Goal: Task Accomplishment & Management: Manage account settings

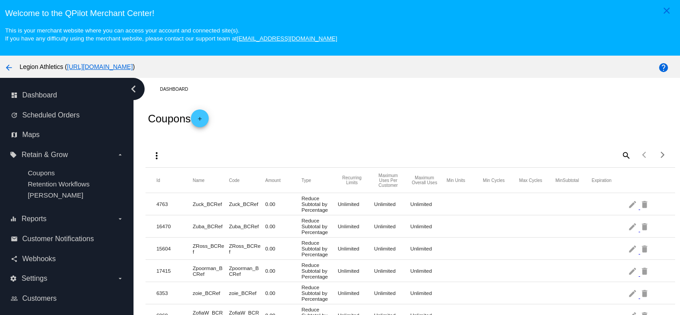
scroll to position [57, 0]
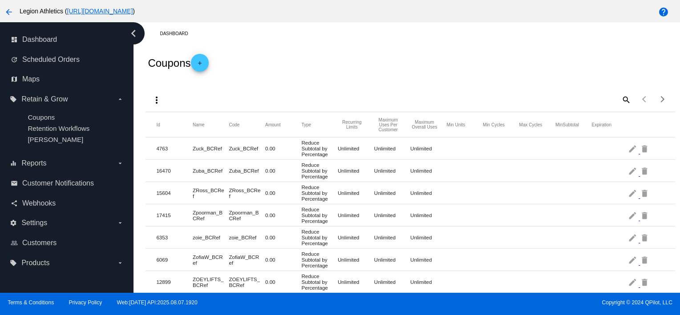
click at [204, 63] on mat-icon "add" at bounding box center [199, 65] width 11 height 11
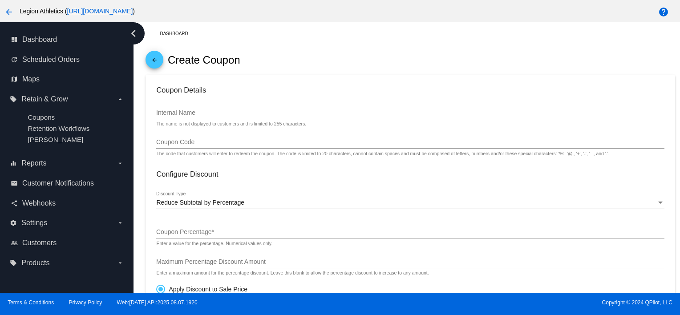
click at [182, 119] on div at bounding box center [410, 119] width 508 height 0
click at [182, 117] on input "Internal Name" at bounding box center [410, 112] width 508 height 7
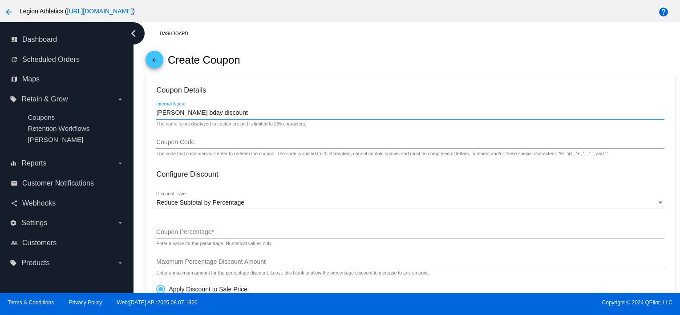
paste input "BDAY0425"
type input "[PERSON_NAME] bday discount BDAY0425"
click at [205, 148] on div "Coupon Code" at bounding box center [410, 139] width 508 height 17
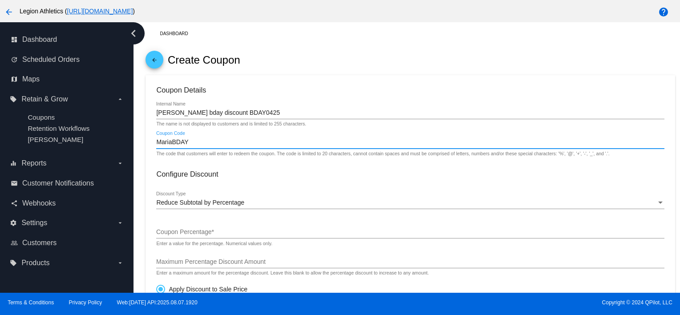
type input "MariaBDAY"
click at [202, 206] on span "Reduce Subtotal by Percentage" at bounding box center [200, 202] width 88 height 7
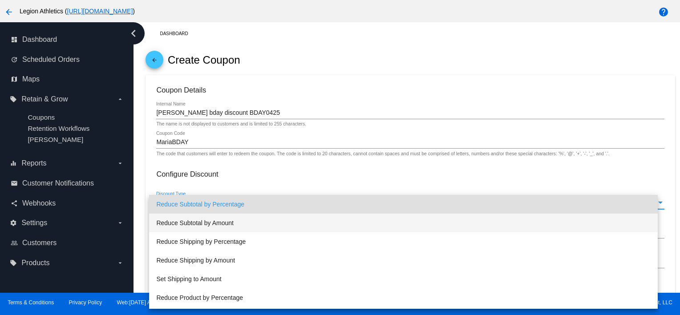
click at [213, 221] on span "Reduce Subtotal by Amount" at bounding box center [403, 223] width 494 height 19
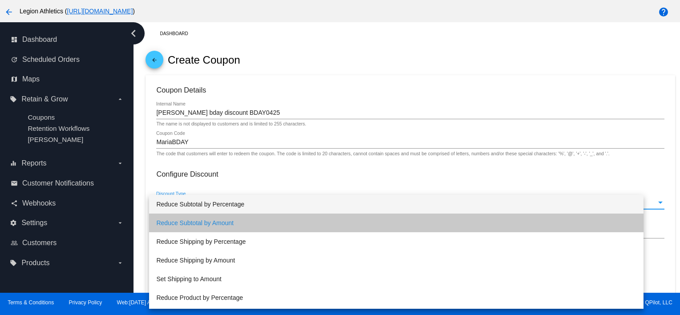
click at [199, 217] on div "Reduce Subtotal by Amount Discount Type" at bounding box center [410, 204] width 508 height 25
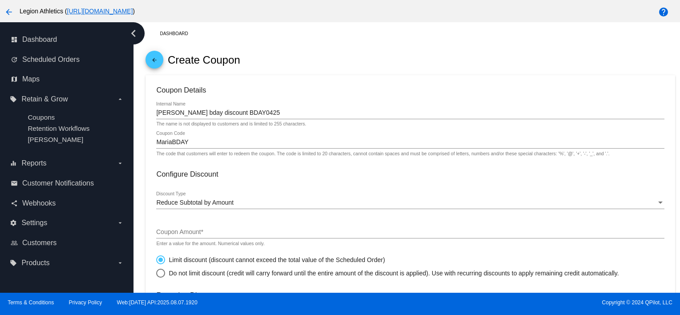
click at [187, 227] on div "Coupon Amount *" at bounding box center [410, 229] width 508 height 17
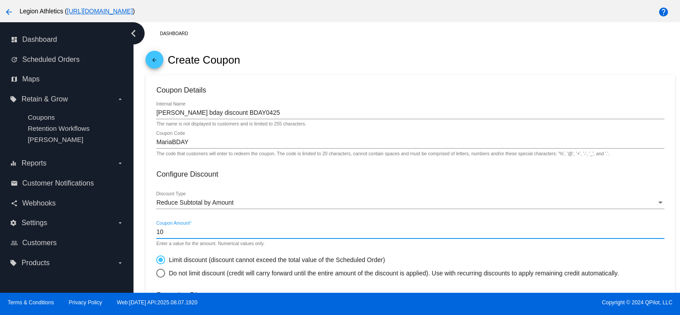
type input "10"
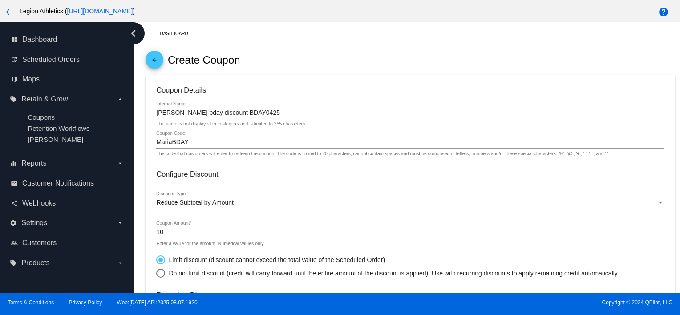
click at [174, 138] on div "MariaBDAY Coupon Code" at bounding box center [410, 139] width 508 height 17
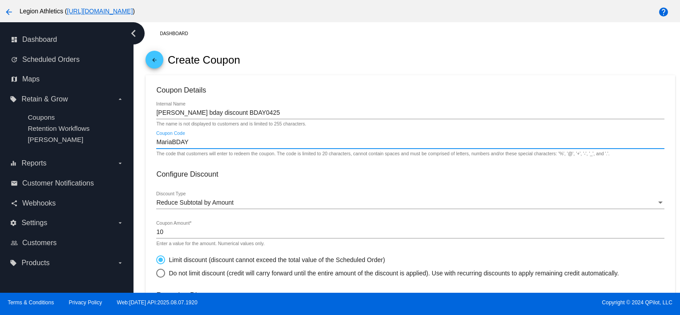
click at [168, 142] on input "MariaBDAY" at bounding box center [410, 142] width 508 height 7
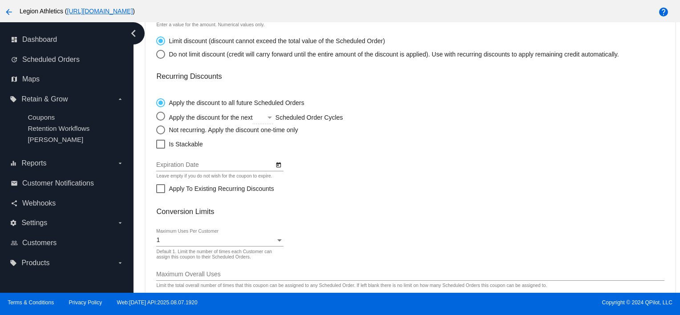
scroll to position [220, 0]
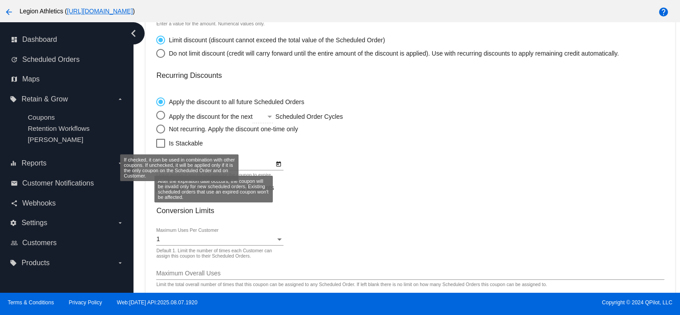
click at [177, 142] on span "Is Stackable" at bounding box center [186, 143] width 34 height 11
click at [161, 148] on input "Is Stackable" at bounding box center [160, 148] width 0 height 0
checkbox input "true"
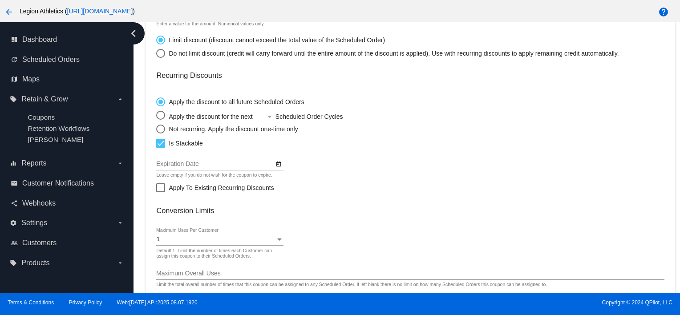
click at [174, 130] on div "Not recurring. Apply the discount one-time only" at bounding box center [231, 129] width 133 height 7
click at [156, 129] on input "Not recurring. Apply the discount one-time only" at bounding box center [156, 129] width 0 height 0
radio input "true"
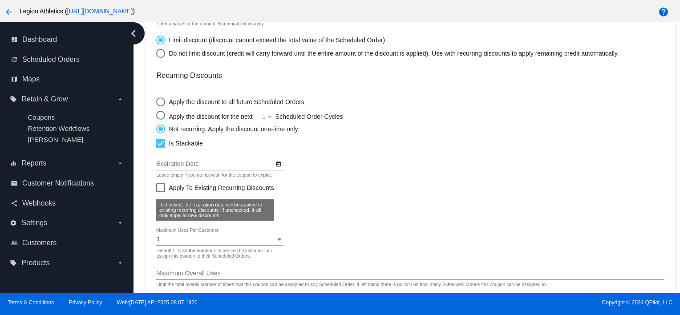
scroll to position [270, 0]
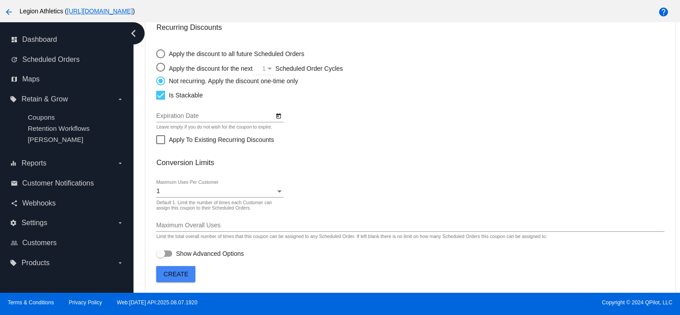
click at [178, 279] on button "Create" at bounding box center [175, 274] width 39 height 16
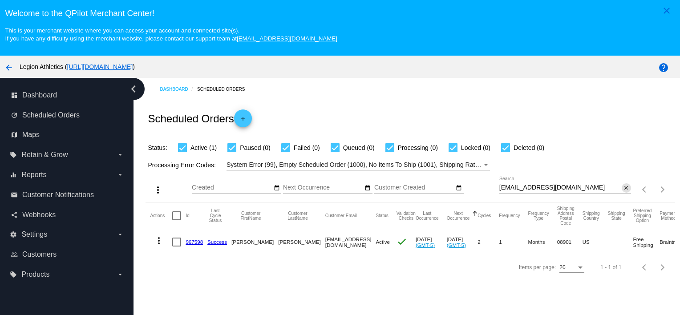
click at [622, 189] on button "close" at bounding box center [626, 187] width 9 height 9
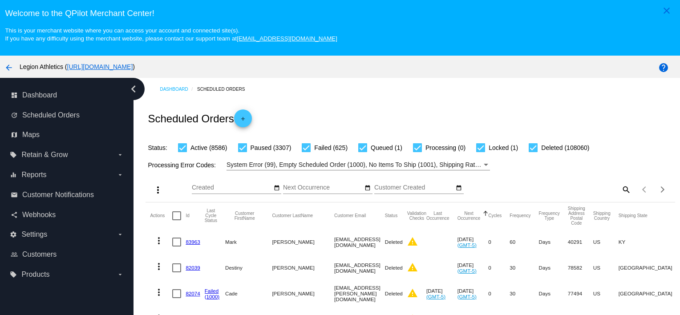
click at [620, 189] on mat-icon "search" at bounding box center [625, 189] width 11 height 14
click at [566, 178] on div "more_vert Aug Jan Feb Mar [DATE]" at bounding box center [410, 186] width 529 height 32
click at [543, 189] on input "Search" at bounding box center [565, 187] width 132 height 7
paste input "[EMAIL_ADDRESS][DOMAIN_NAME]"
type input "[EMAIL_ADDRESS][DOMAIN_NAME]"
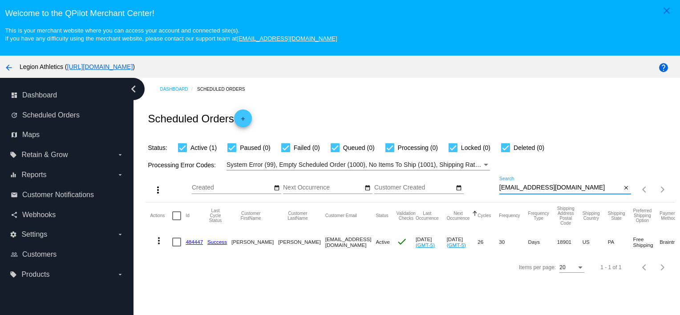
click at [190, 245] on link "484447" at bounding box center [194, 242] width 17 height 6
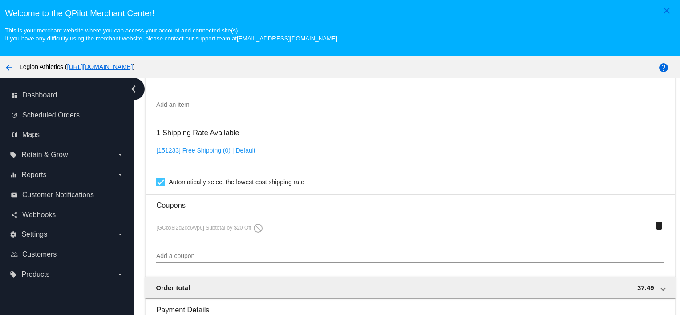
scroll to position [687, 0]
click at [178, 253] on div "Add a coupon" at bounding box center [410, 251] width 508 height 17
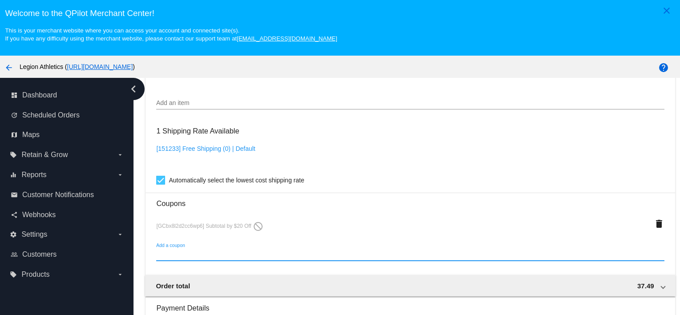
paste input "BDAY0425"
type input "B"
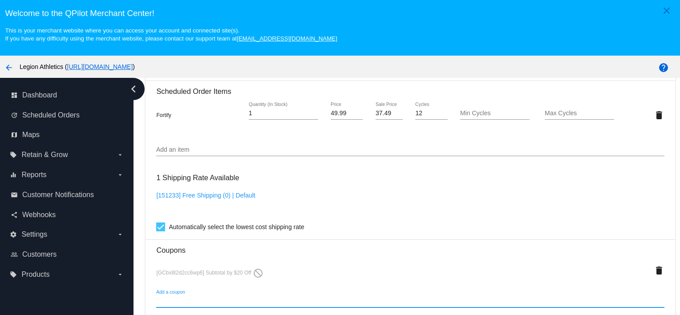
scroll to position [677, 0]
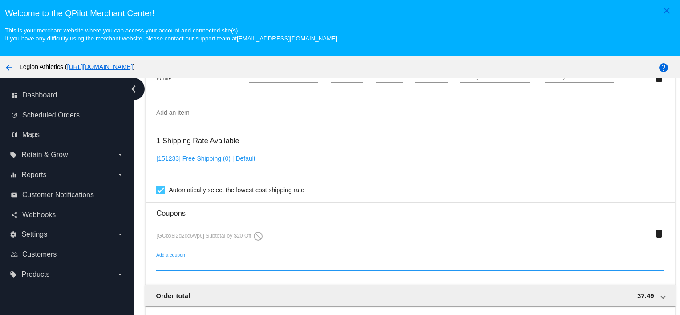
click at [174, 268] on input "Add a coupon" at bounding box center [410, 264] width 508 height 7
paste input "MariaBDAY"
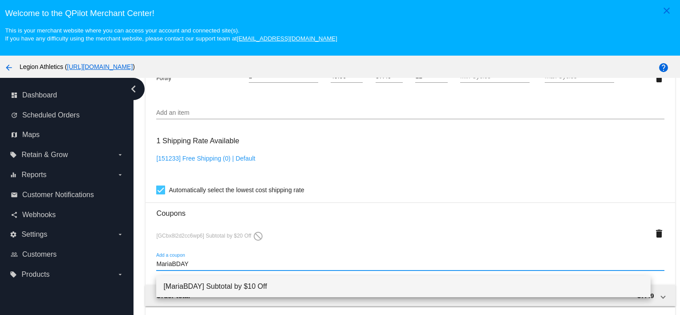
type input "MariaBDAY"
click at [227, 290] on span "[MariaBDAY] Subtotal by $10 Off" at bounding box center [403, 286] width 480 height 21
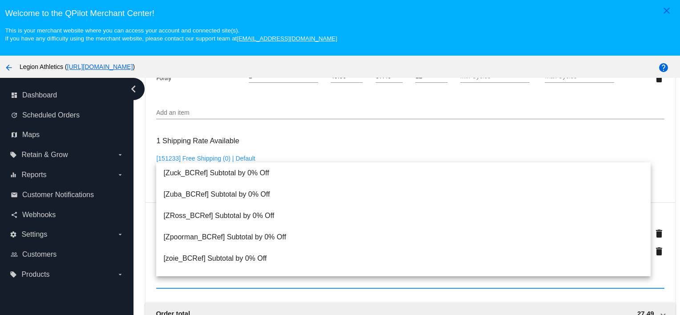
drag, startPoint x: 227, startPoint y: 290, endPoint x: 134, endPoint y: 241, distance: 105.7
click at [134, 241] on div "Dashboard Scheduled Orders arrow_back Scheduled Order #484447 Active more_vert …" at bounding box center [407, 213] width 547 height 271
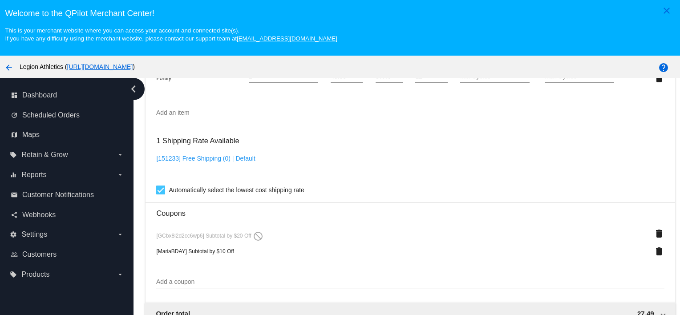
click at [149, 240] on mat-card "Customer 1967645: [PERSON_NAME] [EMAIL_ADDRESS][DOMAIN_NAME] Customer Shipping …" at bounding box center [410, 81] width 529 height 939
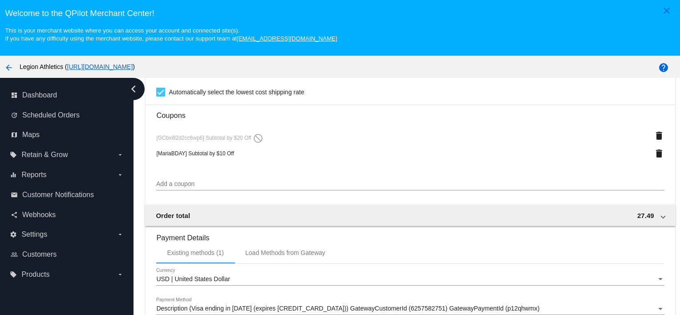
scroll to position [775, 0]
click at [654, 138] on mat-icon "delete" at bounding box center [659, 135] width 11 height 11
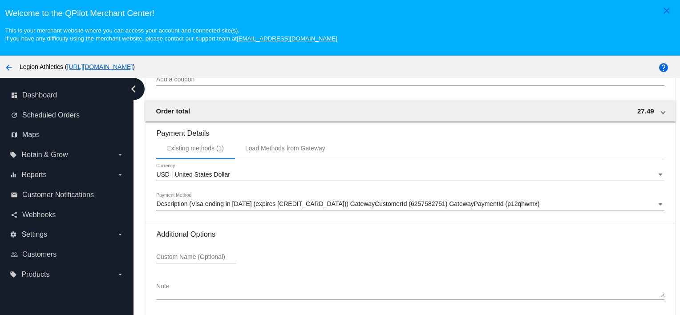
scroll to position [57, 0]
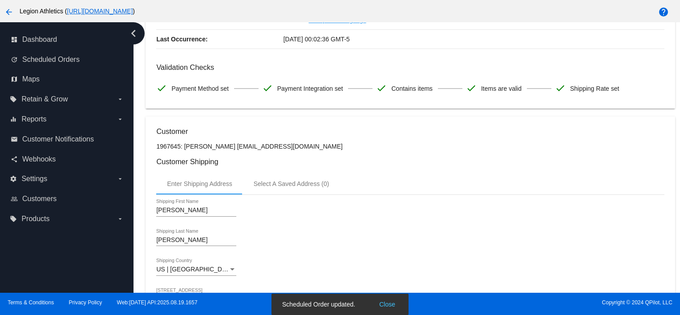
scroll to position [0, 0]
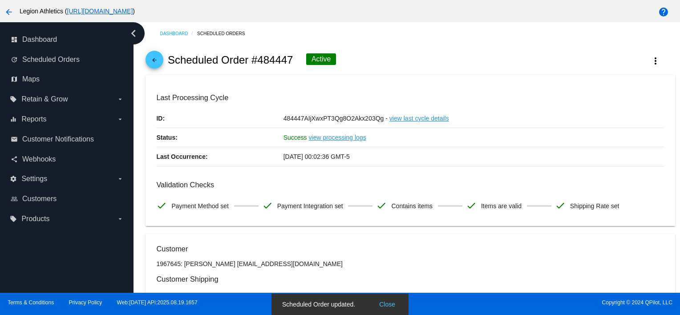
click at [152, 65] on mat-icon "arrow_back" at bounding box center [154, 62] width 11 height 11
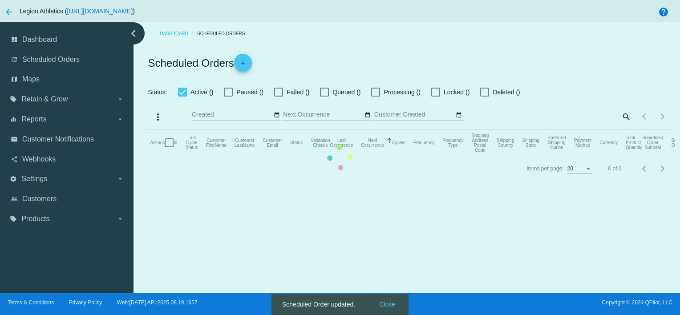
checkbox input "true"
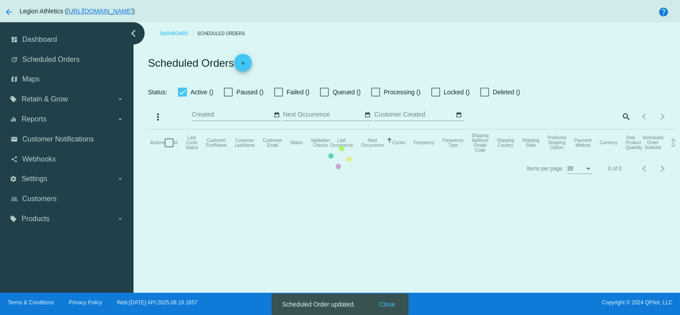
checkbox input "true"
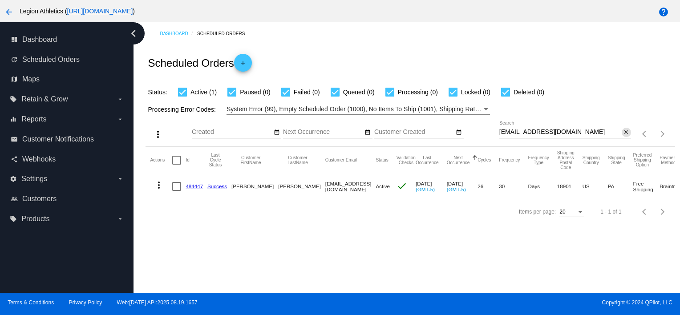
click at [622, 137] on div "close" at bounding box center [626, 132] width 9 height 9
click at [623, 132] on mat-icon "close" at bounding box center [626, 132] width 6 height 7
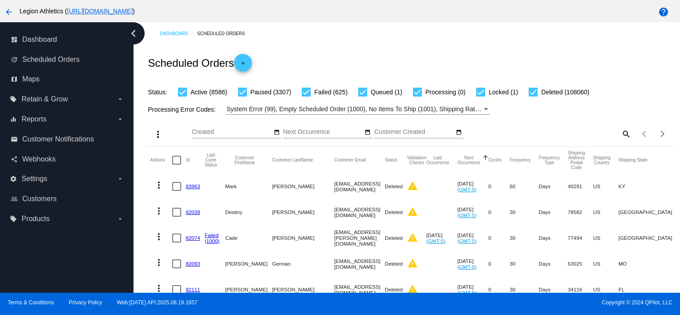
click at [620, 131] on mat-icon "search" at bounding box center [625, 134] width 11 height 14
click at [580, 134] on input "Search" at bounding box center [565, 132] width 132 height 7
type input "j"
type input "[EMAIL_ADDRESS][DOMAIN_NAME]"
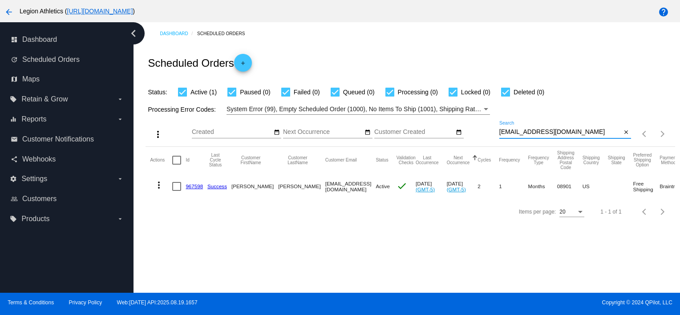
click at [186, 182] on mat-cell "967598" at bounding box center [197, 187] width 22 height 26
click at [187, 186] on link "967598" at bounding box center [194, 186] width 17 height 6
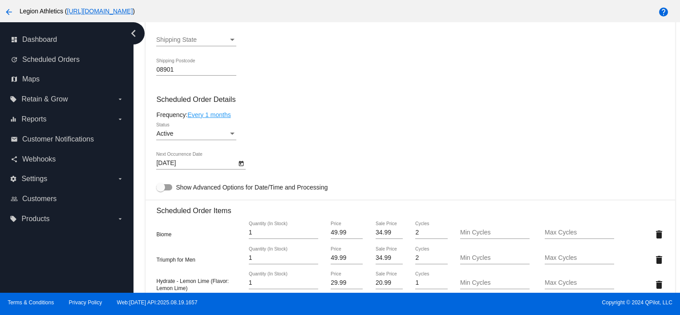
scroll to position [465, 0]
click at [190, 138] on div "Active" at bounding box center [192, 134] width 72 height 7
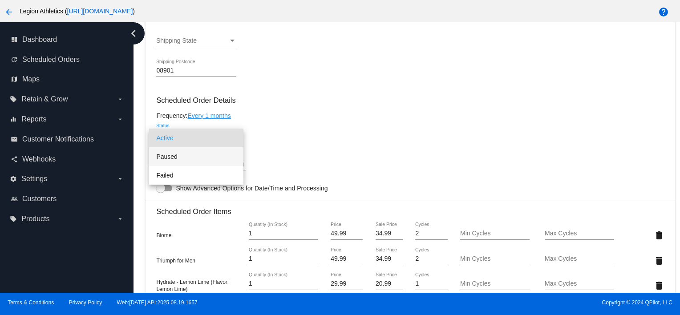
click at [188, 150] on span "Paused" at bounding box center [196, 156] width 80 height 19
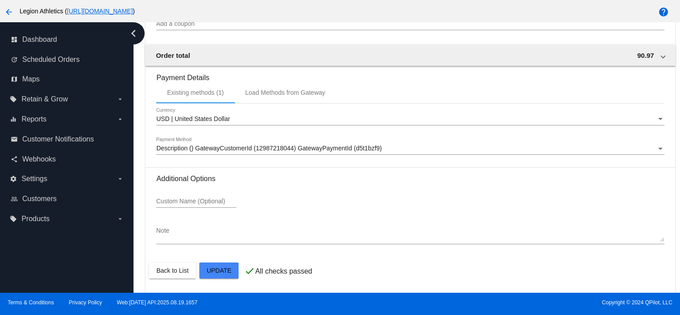
scroll to position [917, 0]
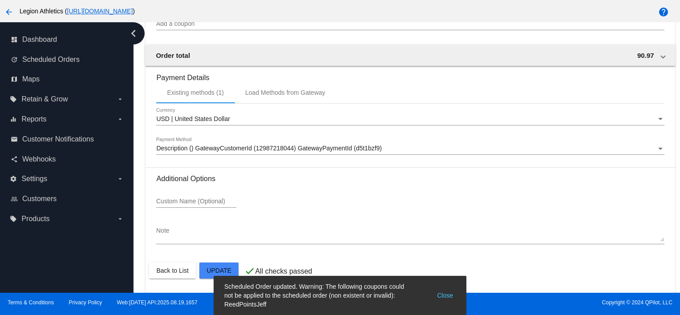
click at [450, 295] on button "Close" at bounding box center [444, 295] width 21 height 27
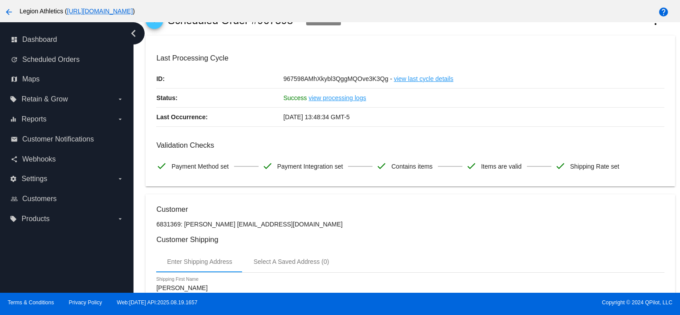
scroll to position [29, 0]
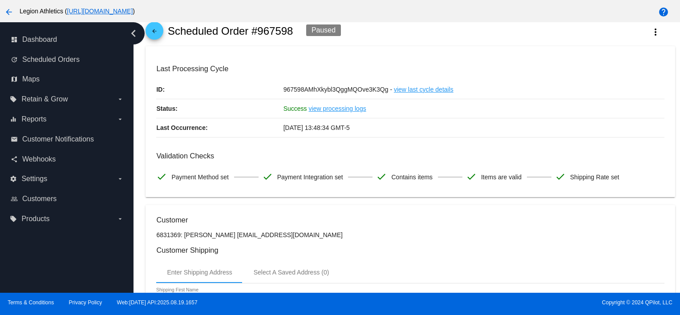
click at [151, 32] on mat-icon "arrow_back" at bounding box center [154, 33] width 11 height 11
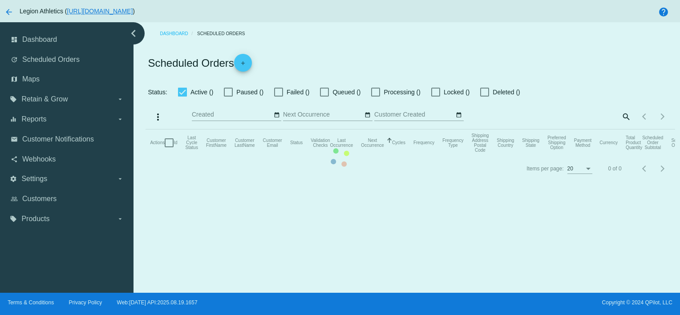
checkbox input "true"
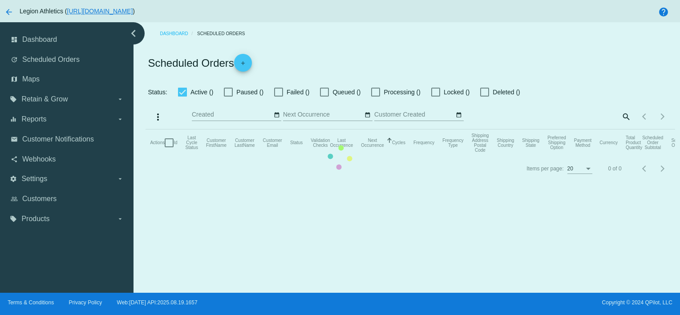
checkbox input "true"
